Goal: Task Accomplishment & Management: Use online tool/utility

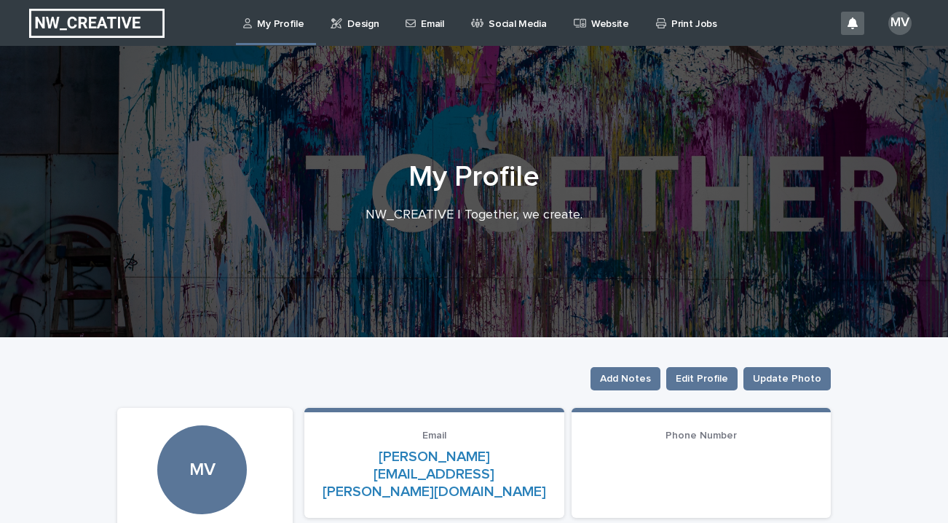
click at [355, 18] on p "Design" at bounding box center [362, 15] width 31 height 31
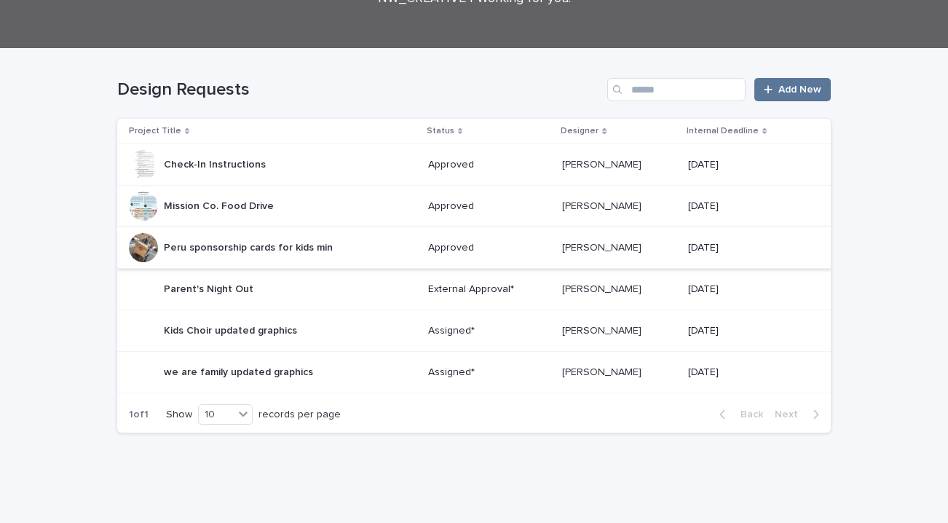
scroll to position [146, 0]
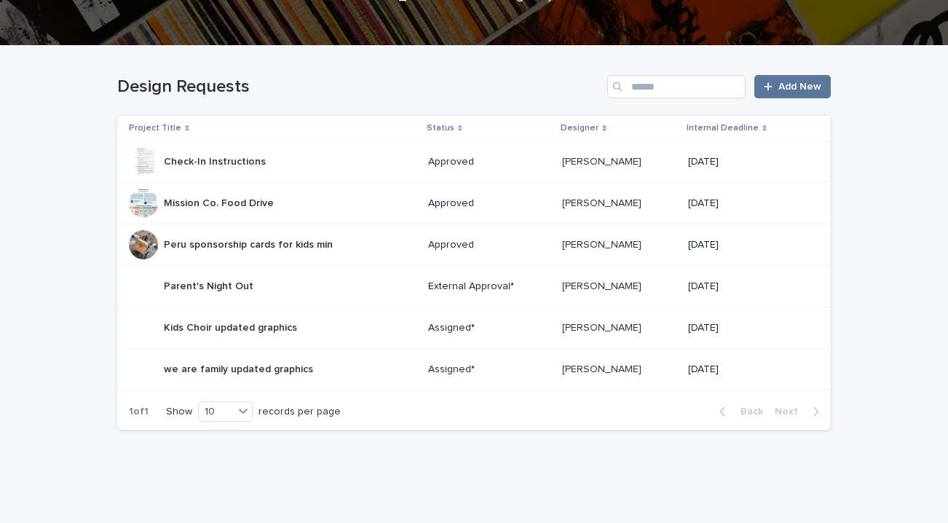
click at [465, 288] on p "External Approval*" at bounding box center [489, 286] width 123 height 12
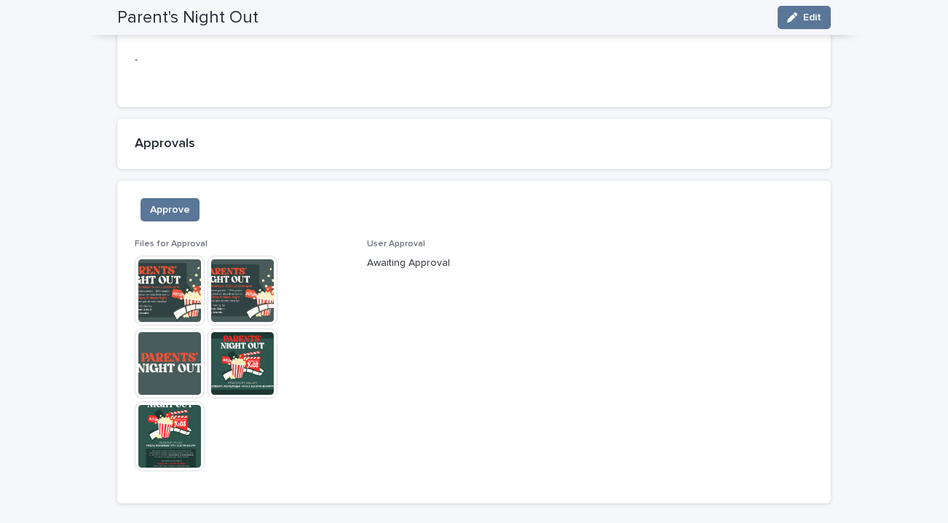
scroll to position [980, 0]
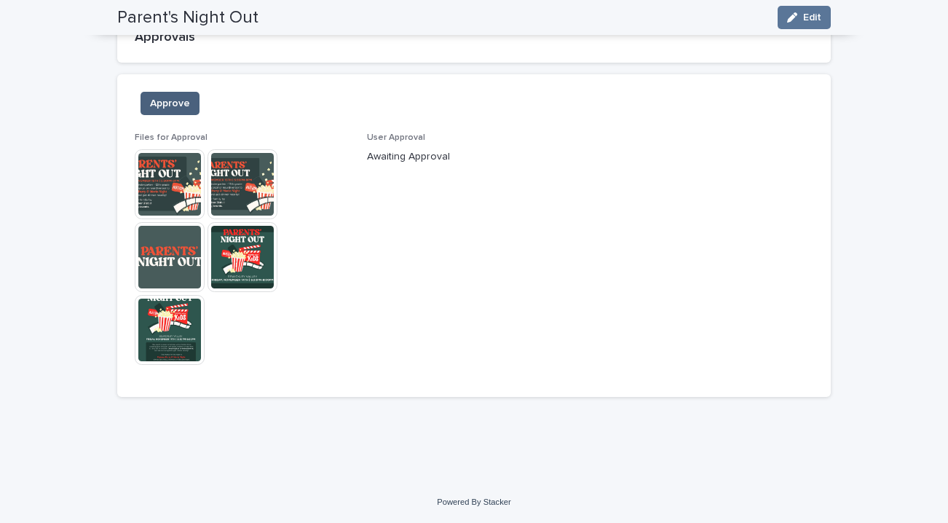
click at [184, 105] on span "Approve" at bounding box center [170, 103] width 40 height 15
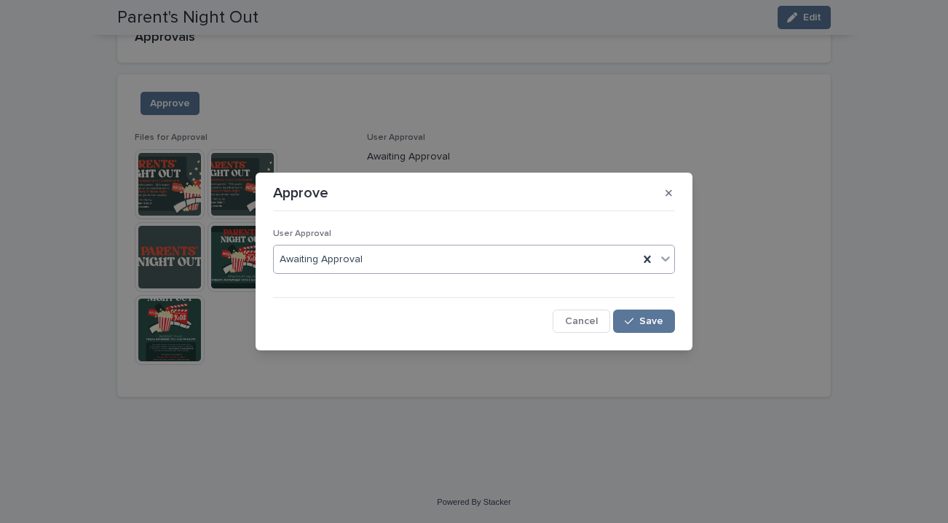
click at [468, 261] on div "Awaiting Approval" at bounding box center [456, 260] width 365 height 24
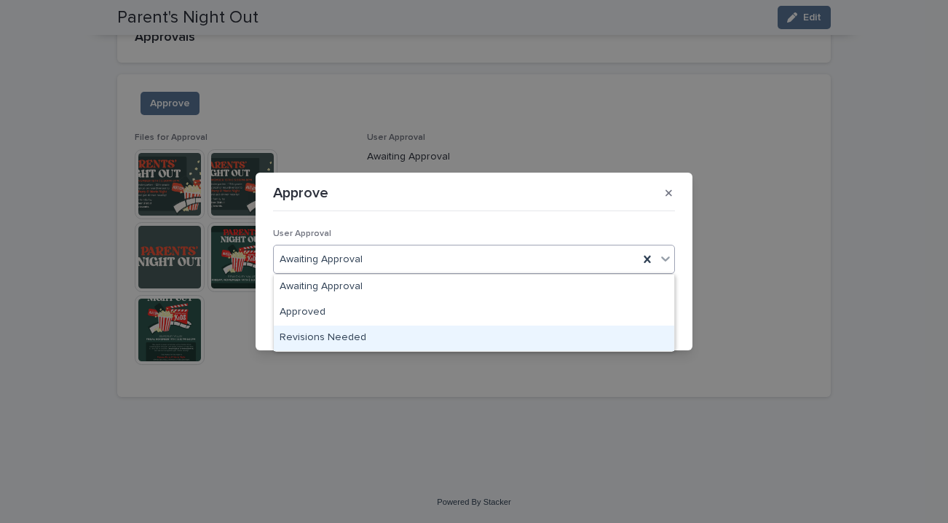
click at [377, 329] on div "Revisions Needed" at bounding box center [474, 338] width 401 height 25
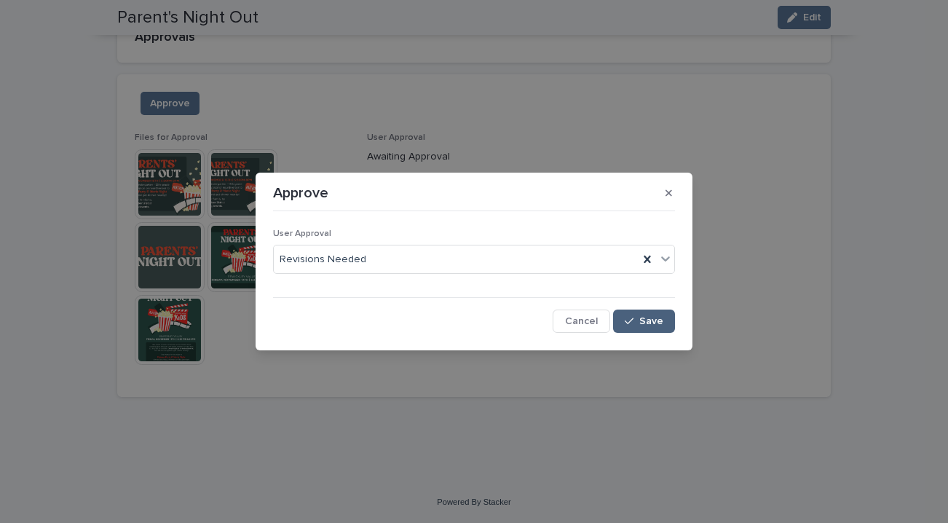
click at [631, 321] on icon "button" at bounding box center [629, 321] width 9 height 10
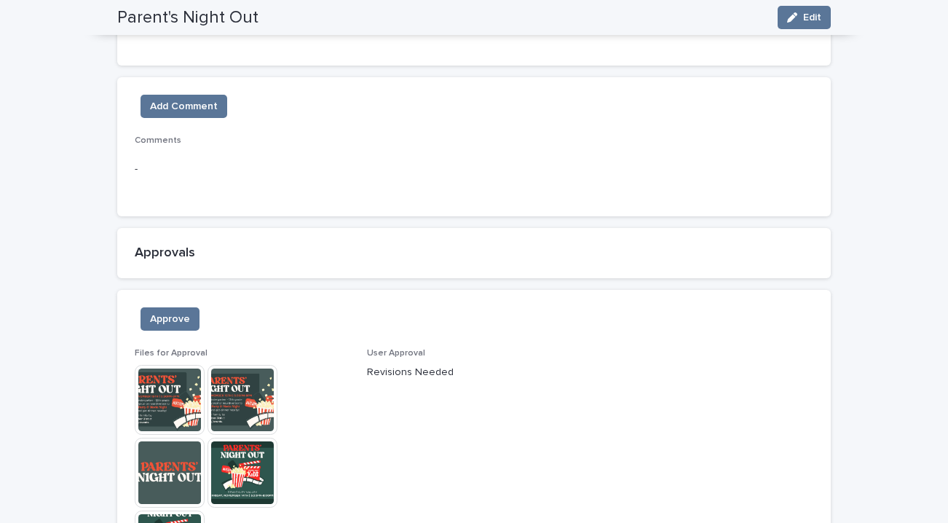
scroll to position [760, 0]
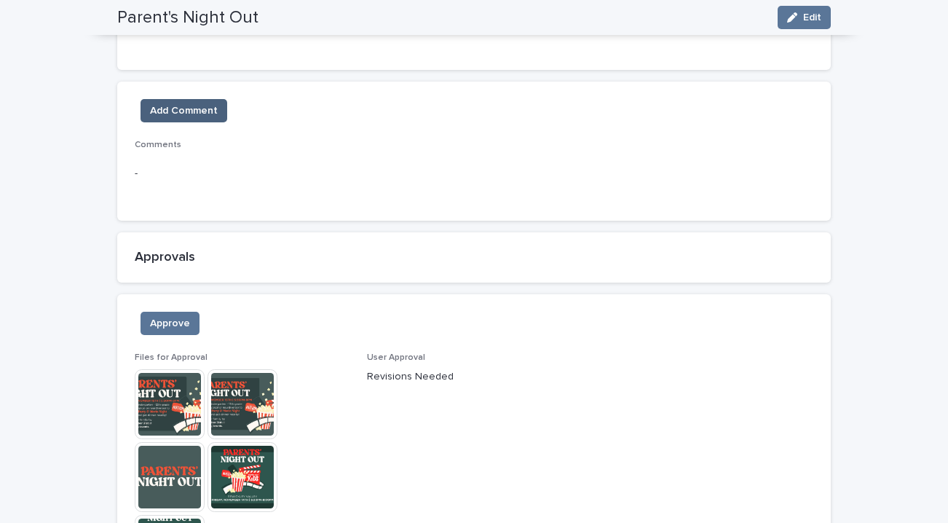
click at [202, 107] on span "Add Comment" at bounding box center [184, 110] width 68 height 15
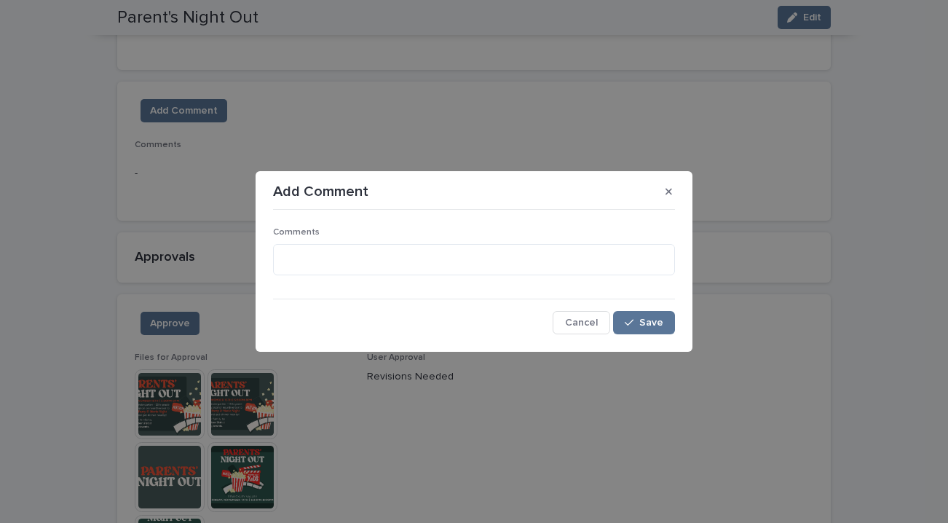
click at [310, 277] on div "Comments" at bounding box center [474, 256] width 402 height 59
click at [320, 264] on textarea at bounding box center [474, 259] width 402 height 31
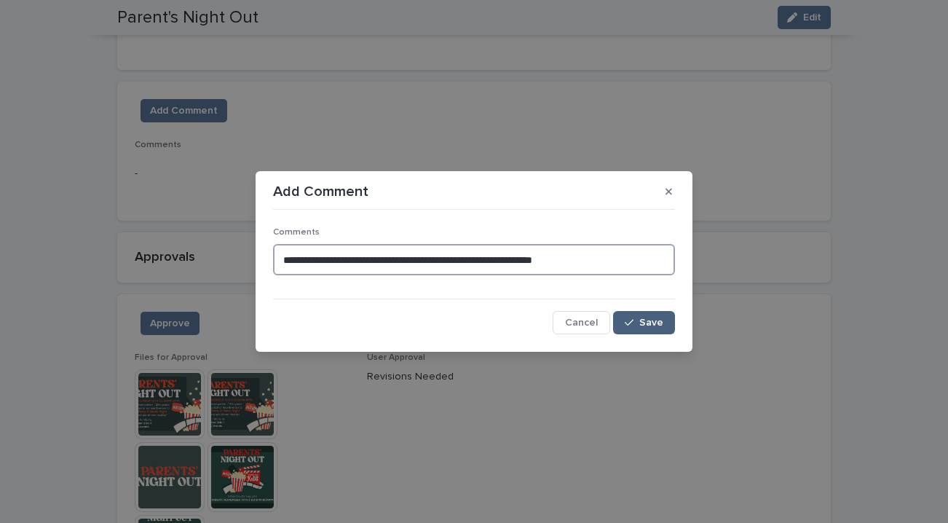
type textarea "**********"
click at [659, 333] on button "Save" at bounding box center [644, 322] width 62 height 23
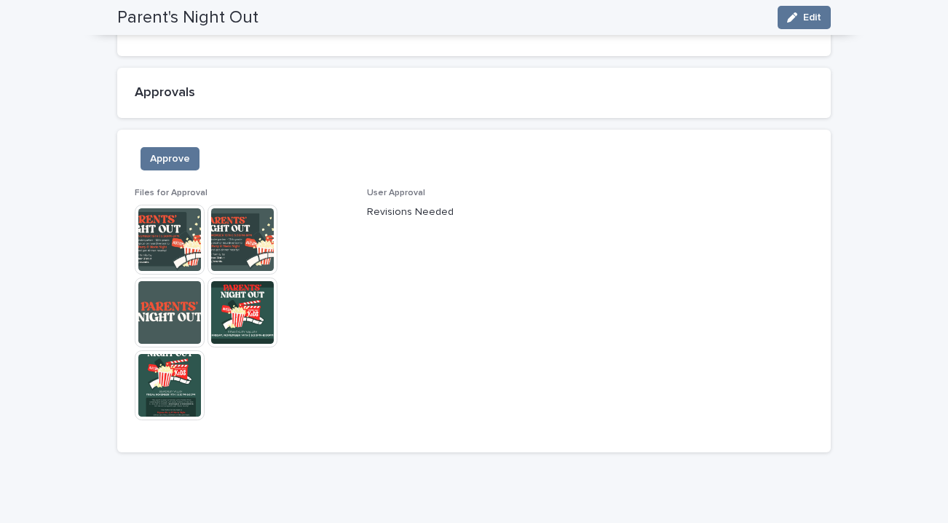
scroll to position [959, 0]
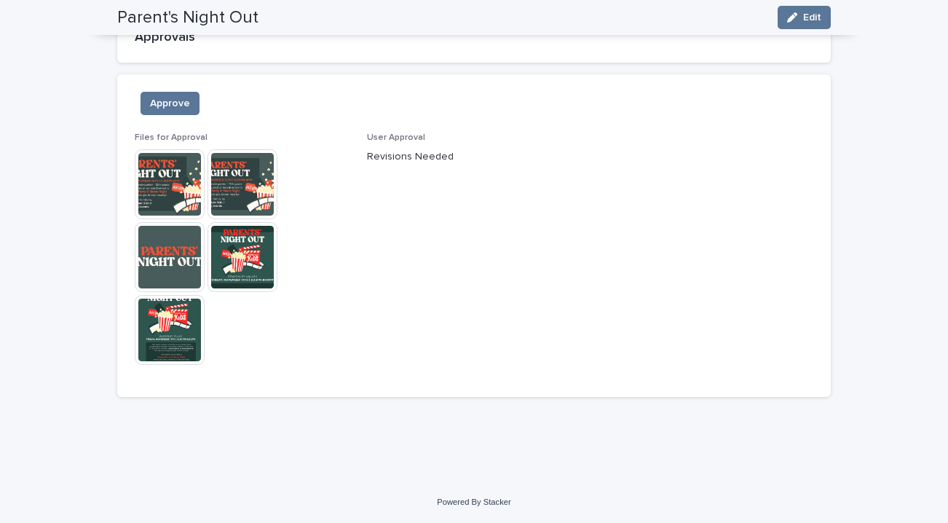
click at [237, 259] on img at bounding box center [243, 257] width 70 height 70
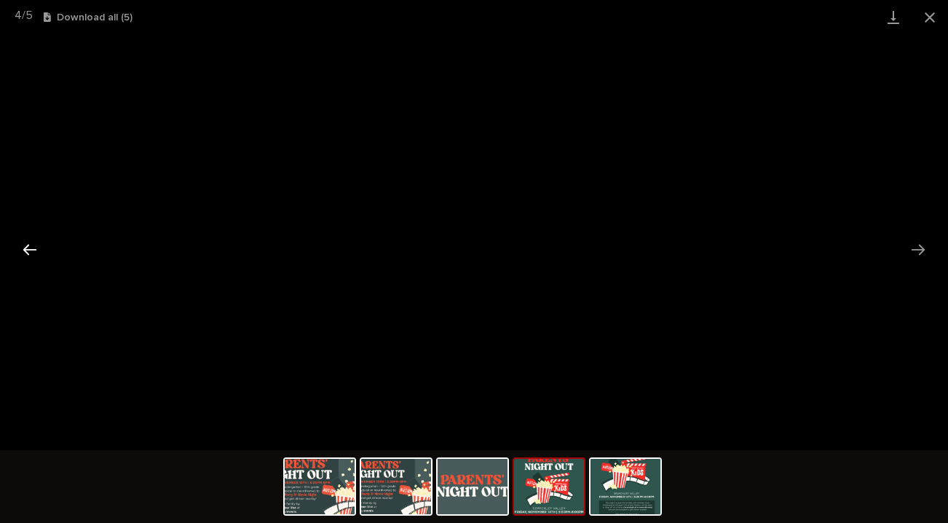
click at [33, 245] on button "Previous slide" at bounding box center [30, 249] width 31 height 28
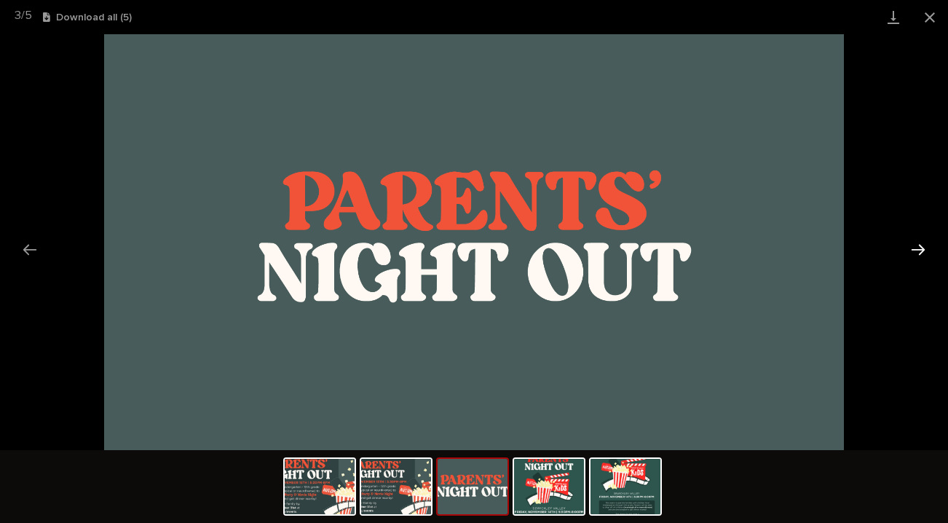
click at [932, 244] on button "Next slide" at bounding box center [918, 249] width 31 height 28
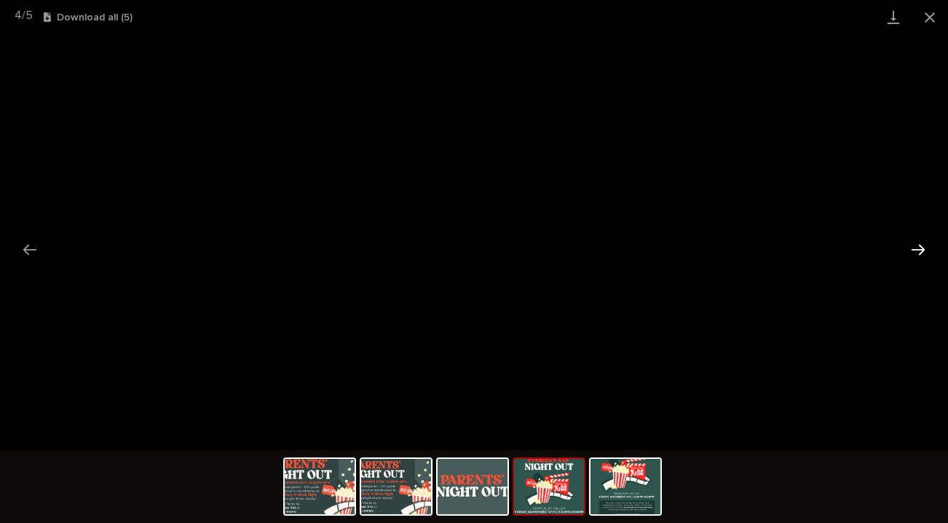
click at [926, 244] on button "Next slide" at bounding box center [918, 249] width 31 height 28
click at [922, 243] on button "Next slide" at bounding box center [918, 249] width 31 height 28
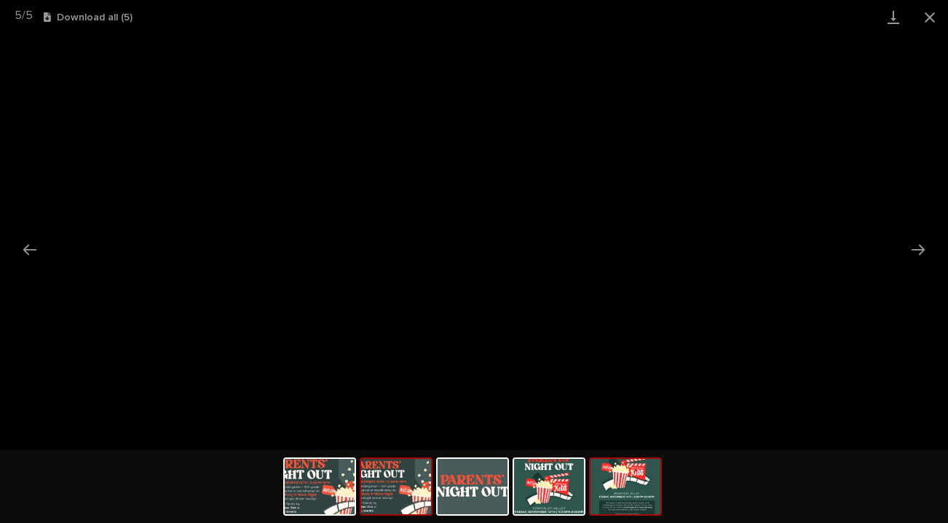
click at [401, 503] on img at bounding box center [396, 486] width 70 height 55
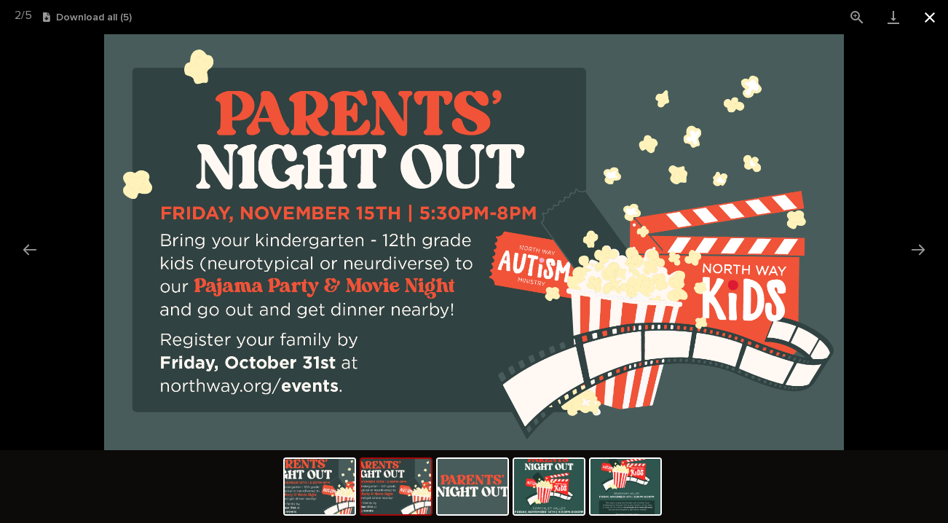
click at [932, 12] on button "Close gallery" at bounding box center [930, 17] width 36 height 34
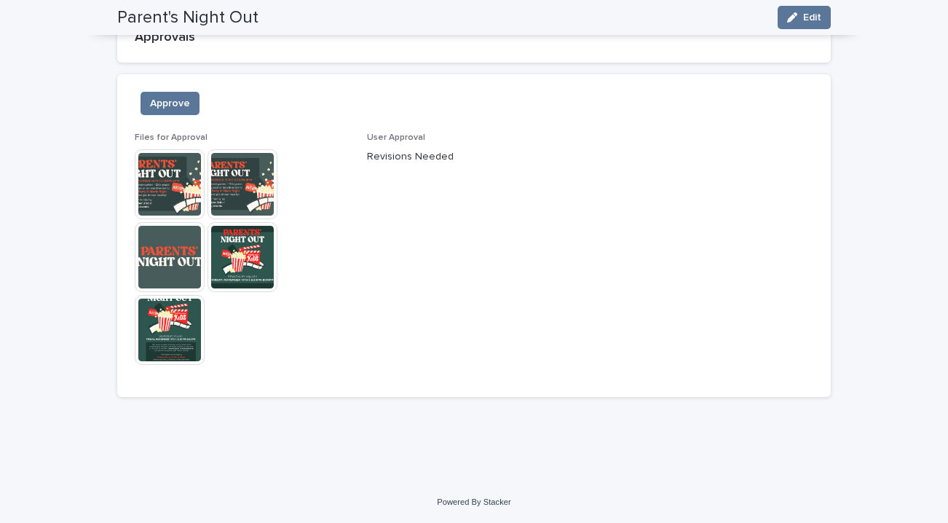
click at [243, 193] on img at bounding box center [243, 184] width 70 height 70
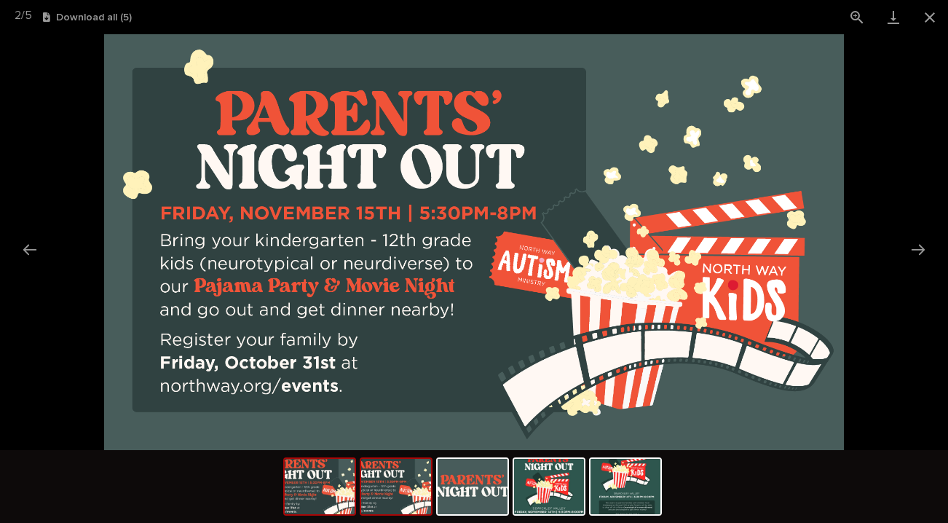
click at [311, 492] on img at bounding box center [320, 486] width 70 height 55
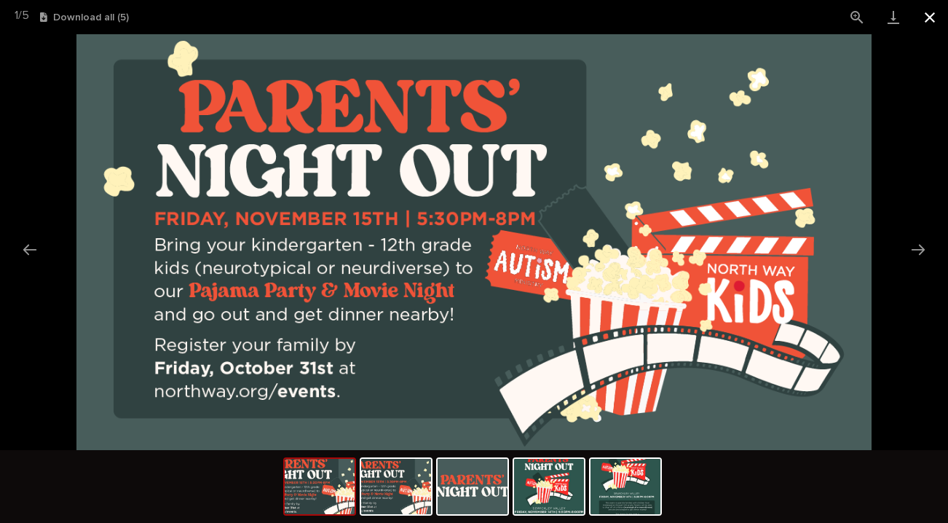
click at [926, 15] on button "Close gallery" at bounding box center [930, 17] width 36 height 34
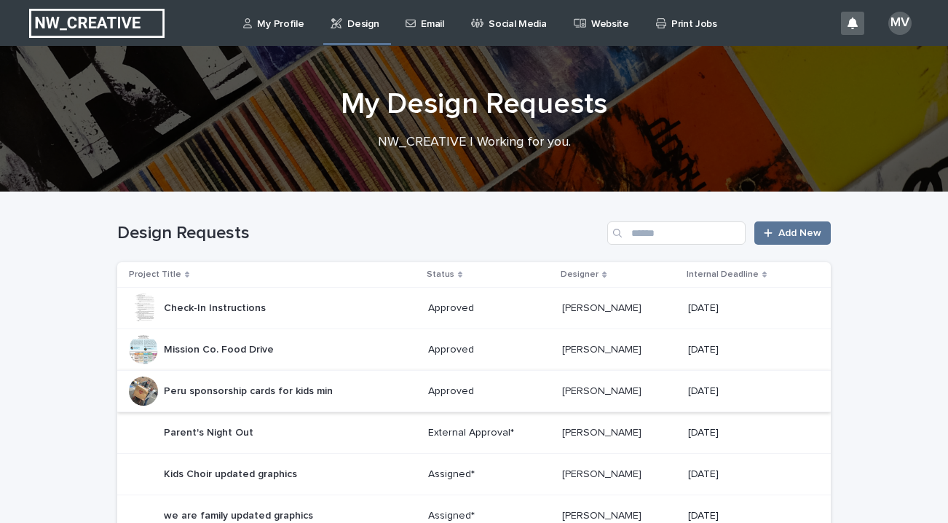
scroll to position [177, 0]
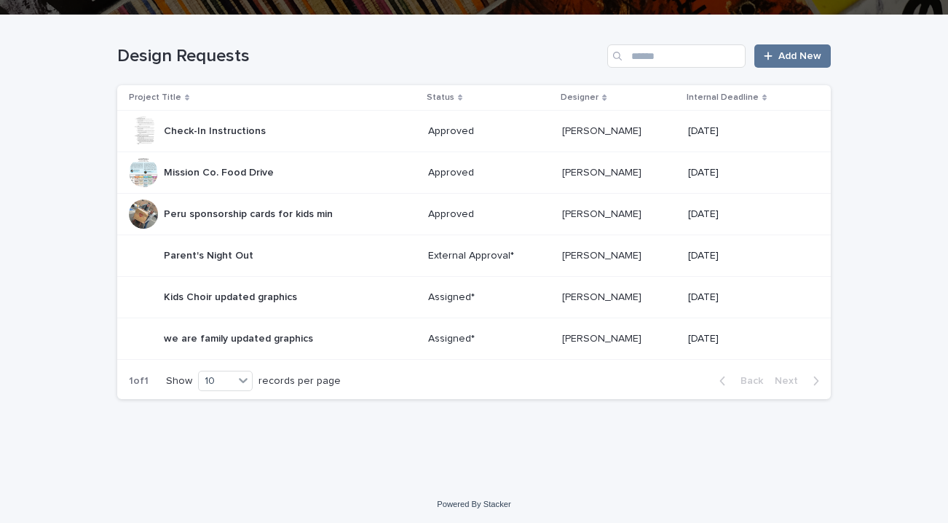
click at [434, 260] on p "External Approval*" at bounding box center [489, 256] width 123 height 12
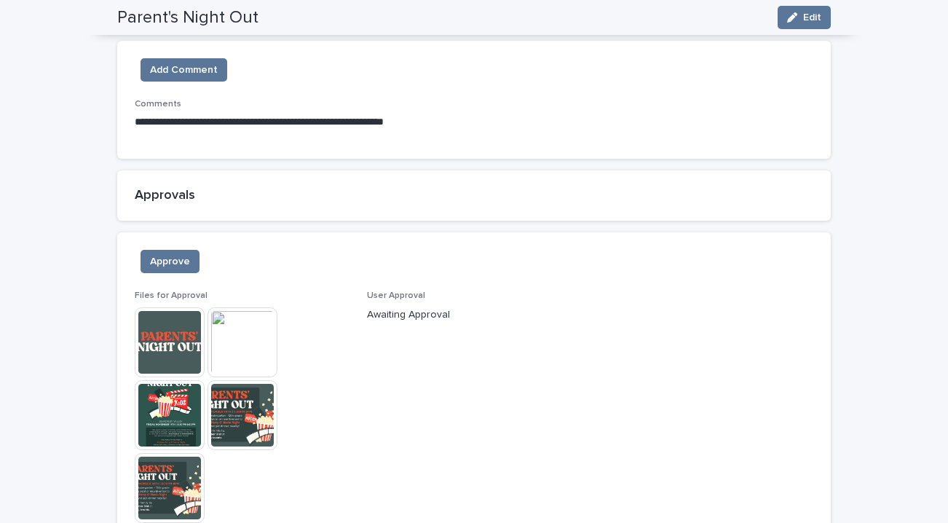
scroll to position [959, 0]
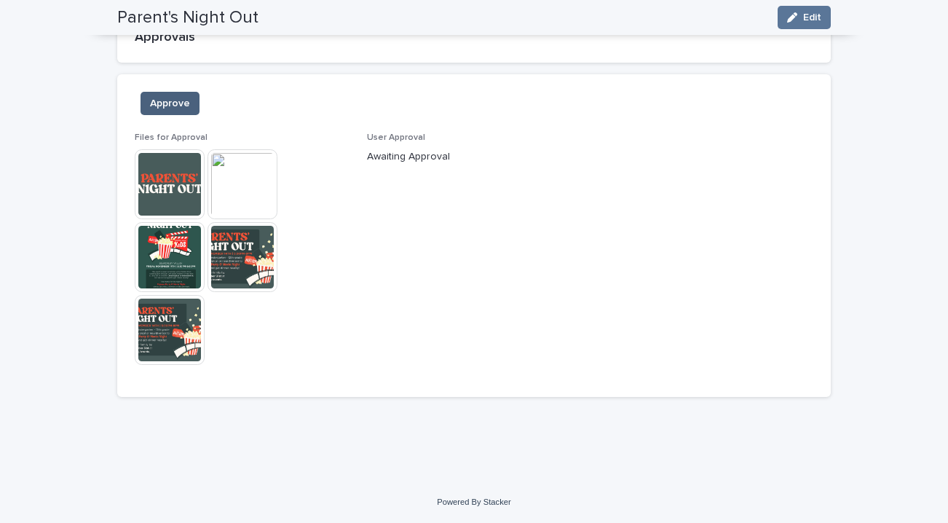
click at [180, 103] on span "Approve" at bounding box center [170, 103] width 40 height 15
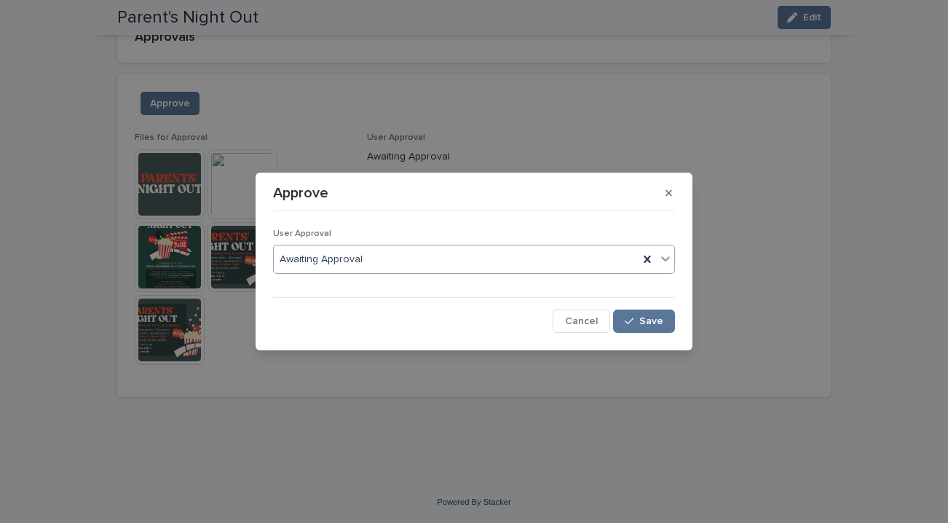
click at [402, 259] on div "Awaiting Approval" at bounding box center [456, 260] width 365 height 24
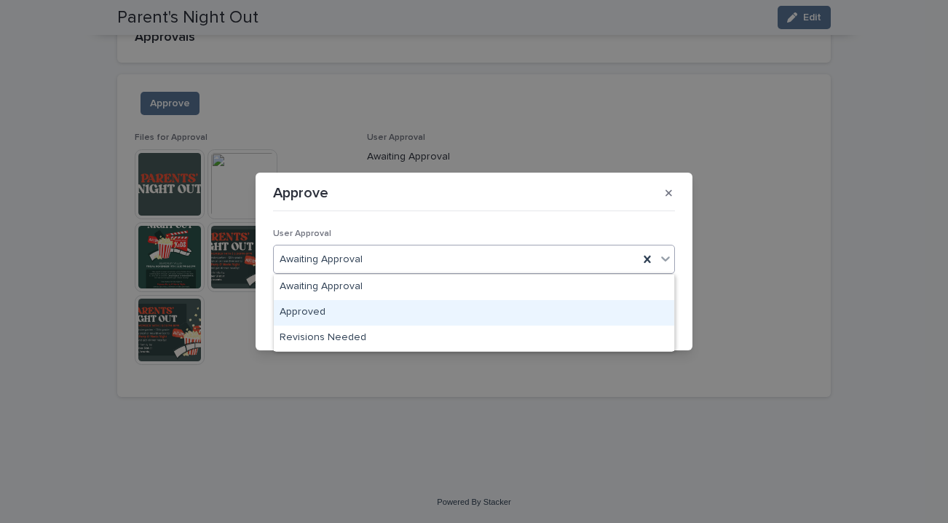
click at [380, 308] on div "Approved" at bounding box center [474, 312] width 401 height 25
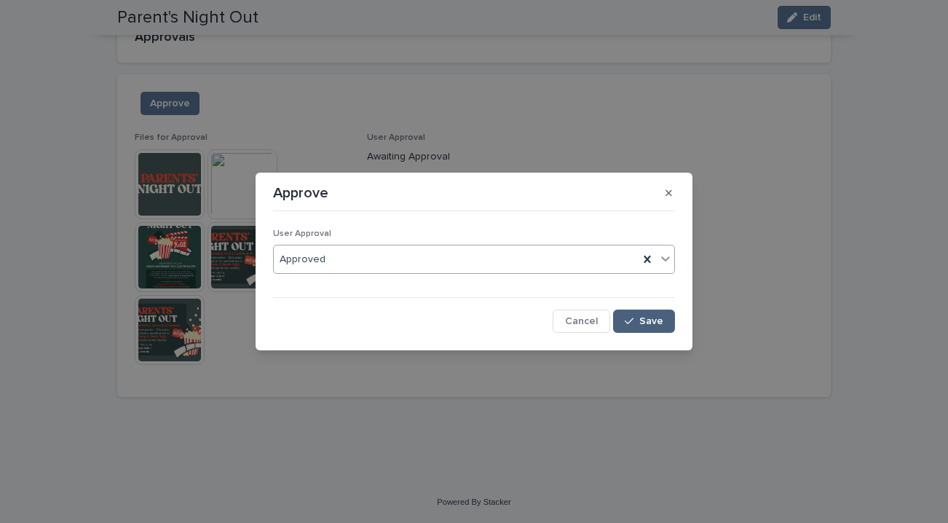
click at [630, 323] on icon "button" at bounding box center [629, 321] width 9 height 7
